Goal: Transaction & Acquisition: Purchase product/service

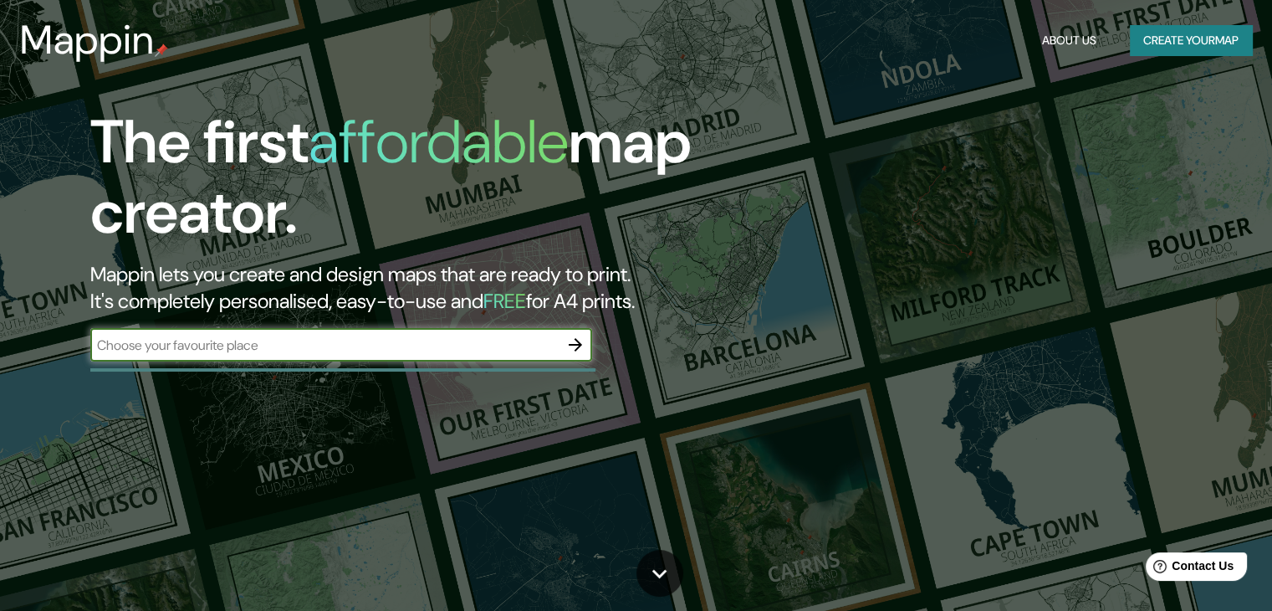
click at [457, 350] on input "text" at bounding box center [324, 344] width 468 height 19
type input "[GEOGRAPHIC_DATA]"
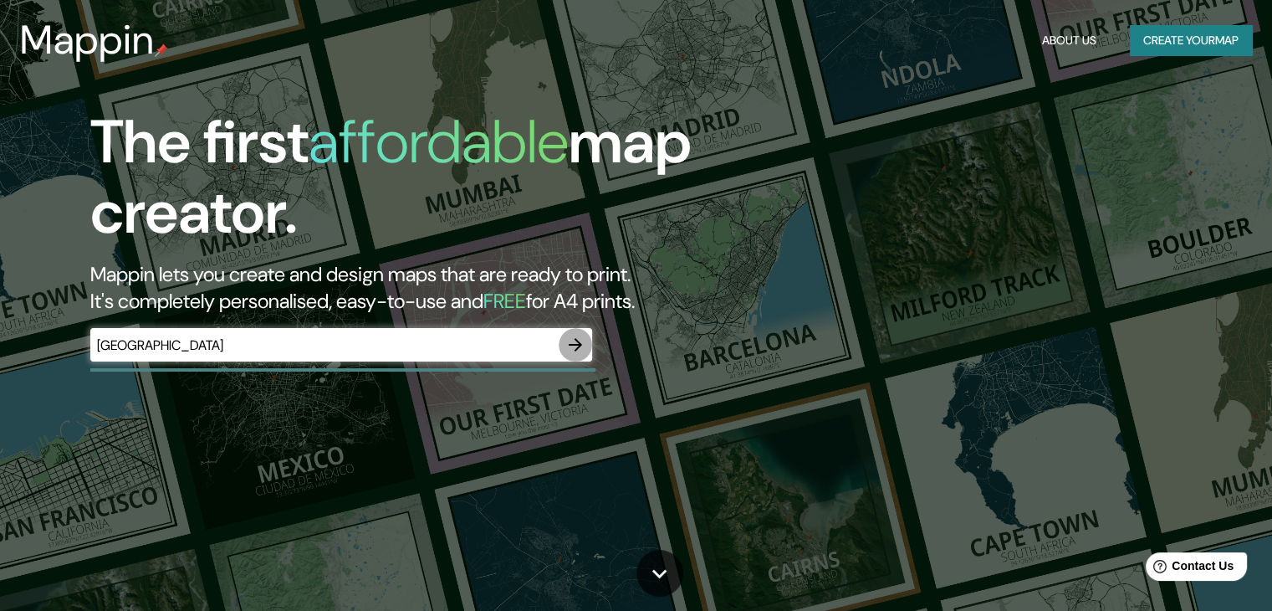
click at [581, 343] on icon "button" at bounding box center [575, 344] width 13 height 13
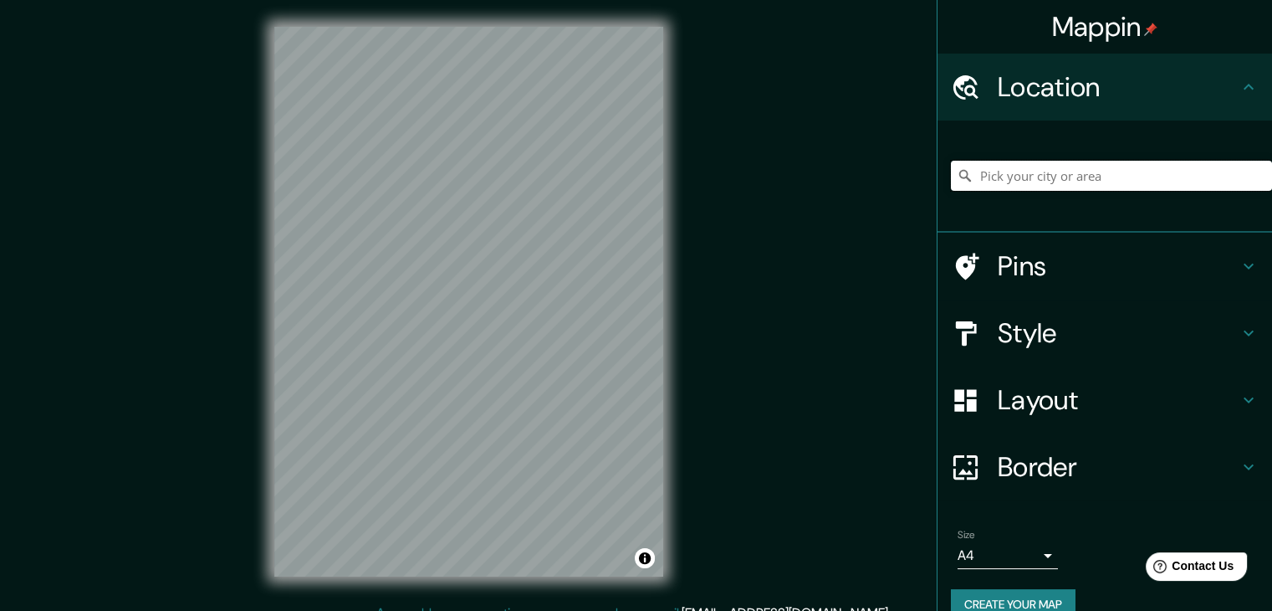
click at [990, 179] on input "Pick your city or area" at bounding box center [1111, 176] width 321 height 30
paste input "Ristorantino Frontoni"
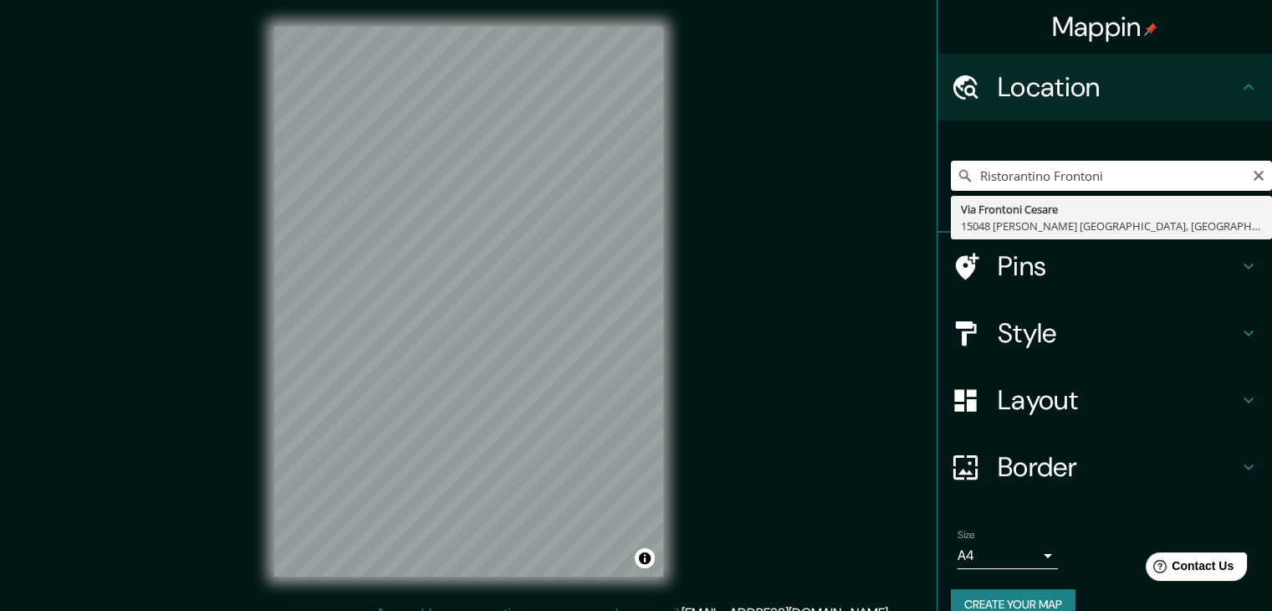
type input "Via Frontoni [PERSON_NAME], [GEOGRAPHIC_DATA][PERSON_NAME], [GEOGRAPHIC_DATA]"
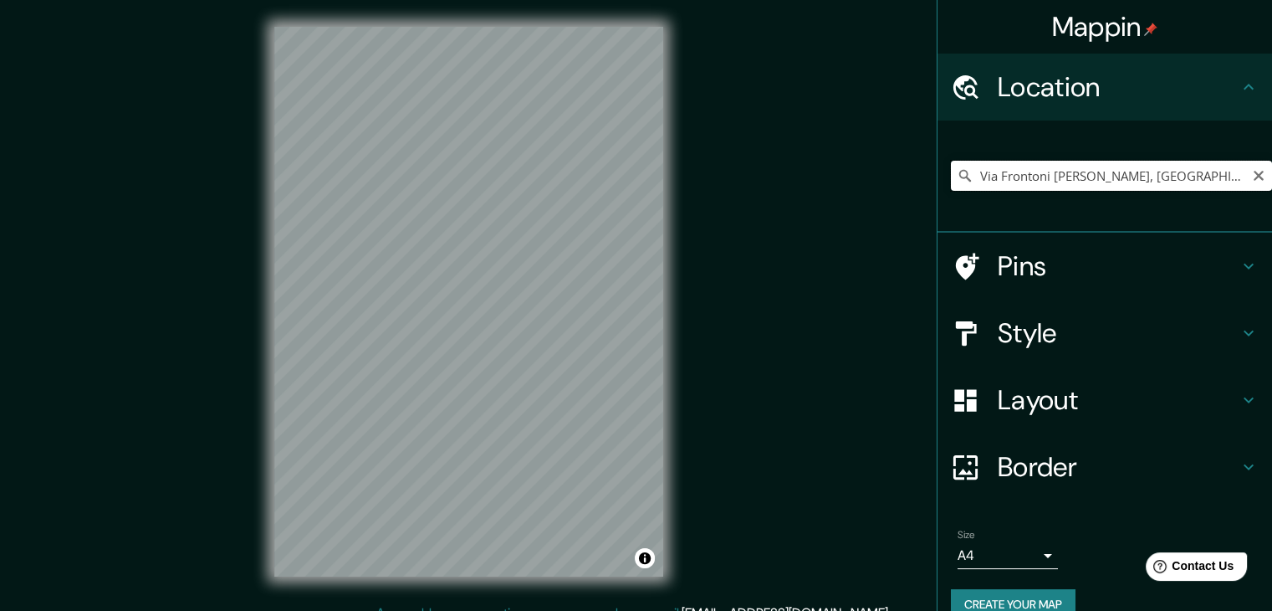
click at [1119, 185] on input "Via Frontoni [PERSON_NAME], [GEOGRAPHIC_DATA][PERSON_NAME], [GEOGRAPHIC_DATA]" at bounding box center [1111, 176] width 321 height 30
click at [1252, 172] on icon "Clear" at bounding box center [1258, 175] width 13 height 13
drag, startPoint x: 1213, startPoint y: 182, endPoint x: 1031, endPoint y: 168, distance: 182.9
click at [1031, 168] on input "[GEOGRAPHIC_DATA], [GEOGRAPHIC_DATA]" at bounding box center [1111, 176] width 321 height 30
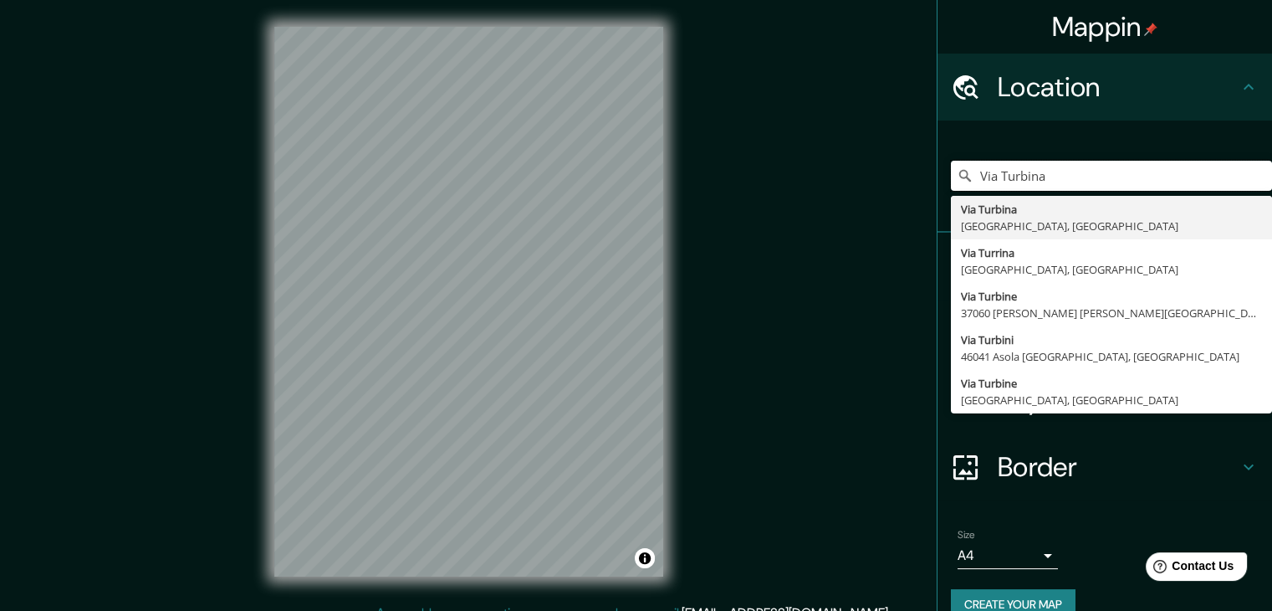
drag, startPoint x: 1086, startPoint y: 176, endPoint x: 686, endPoint y: 177, distance: 399.9
click at [686, 177] on div "Mappin Location [GEOGRAPHIC_DATA] [GEOGRAPHIC_DATA] [GEOGRAPHIC_DATA] [GEOGRAPH…" at bounding box center [636, 315] width 1272 height 630
paste input "Ristorantino Frontoni"
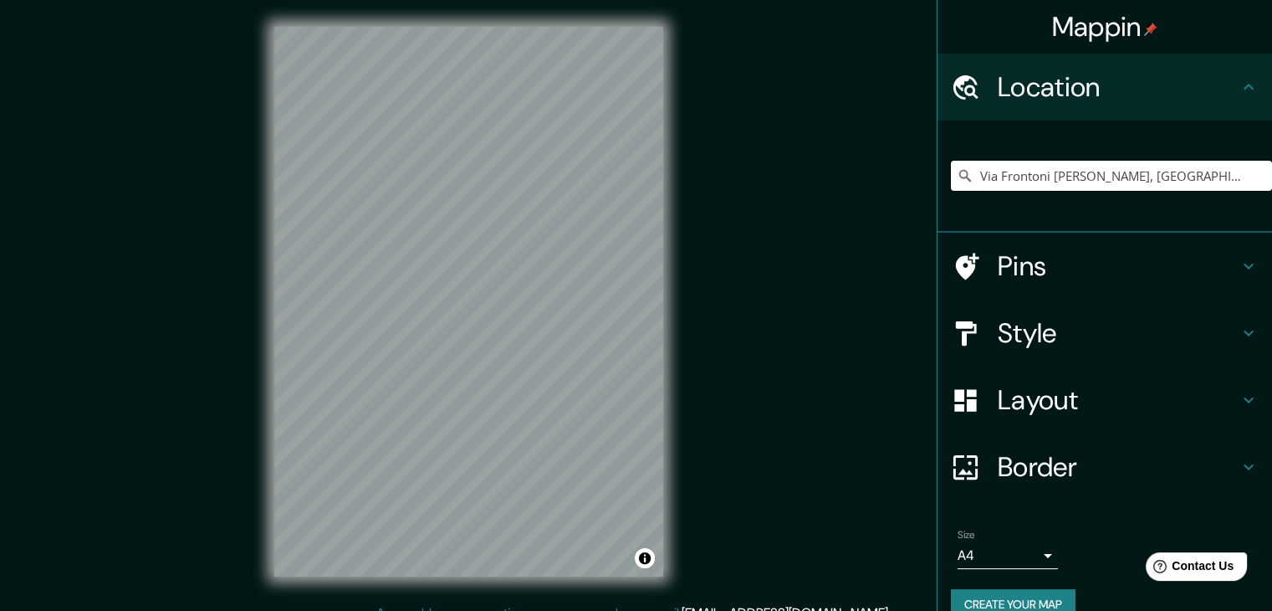
drag, startPoint x: 1225, startPoint y: 172, endPoint x: 821, endPoint y: 169, distance: 404.1
click at [821, 169] on div "Mappin Location [STREET_ADDRESS][PERSON_NAME] Pins Style Layout Border Choose a…" at bounding box center [636, 315] width 1272 height 630
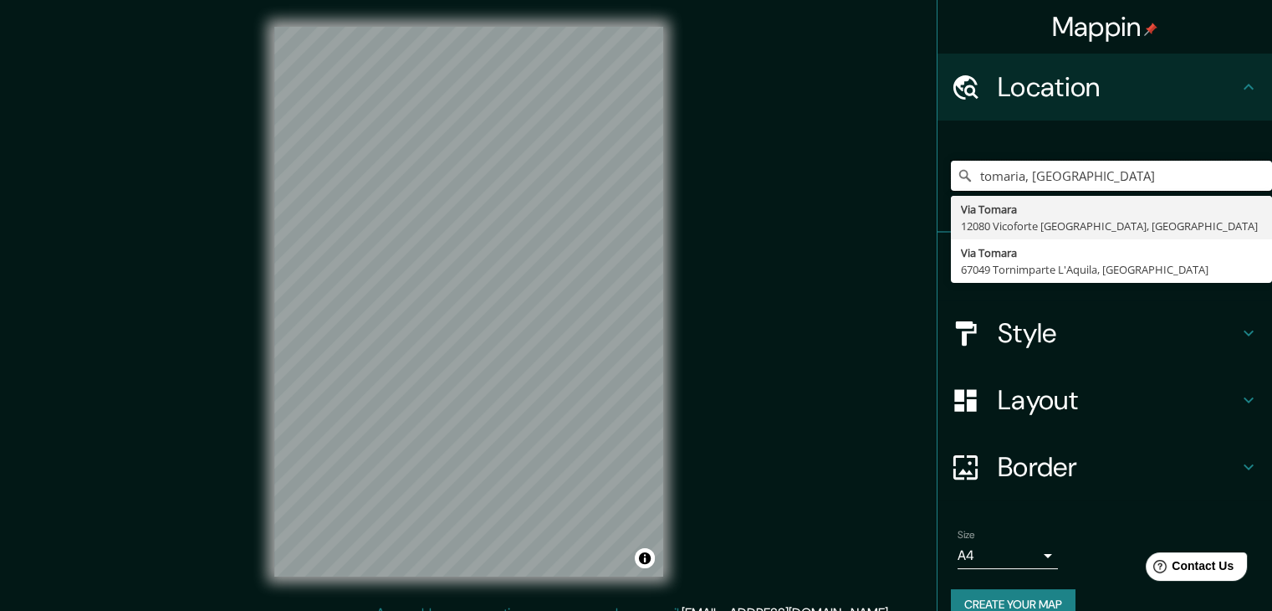
drag, startPoint x: 1083, startPoint y: 168, endPoint x: 881, endPoint y: 171, distance: 201.6
click at [881, 171] on div "Mappin Location [GEOGRAPHIC_DATA], [GEOGRAPHIC_DATA] [STREET_ADDRESS] [GEOGRAPH…" at bounding box center [636, 315] width 1272 height 630
paste input "quartiere [GEOGRAPHIC_DATA]"
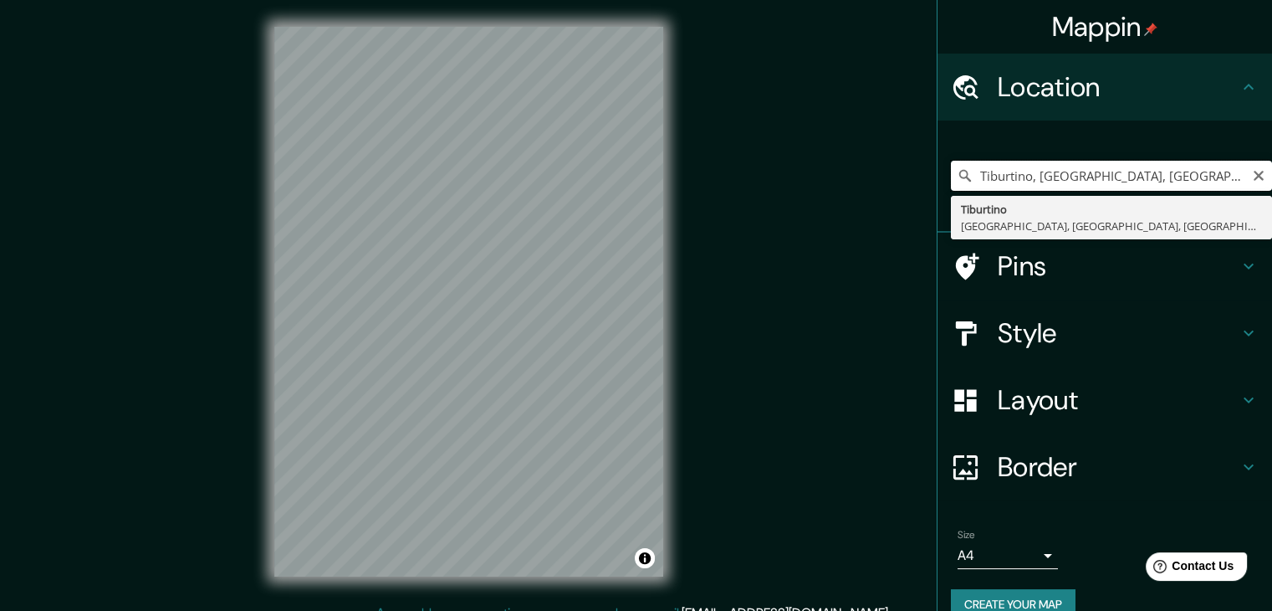
type input "Tiburtino, [GEOGRAPHIC_DATA], [GEOGRAPHIC_DATA], [GEOGRAPHIC_DATA]"
